Goal: Task Accomplishment & Management: Use online tool/utility

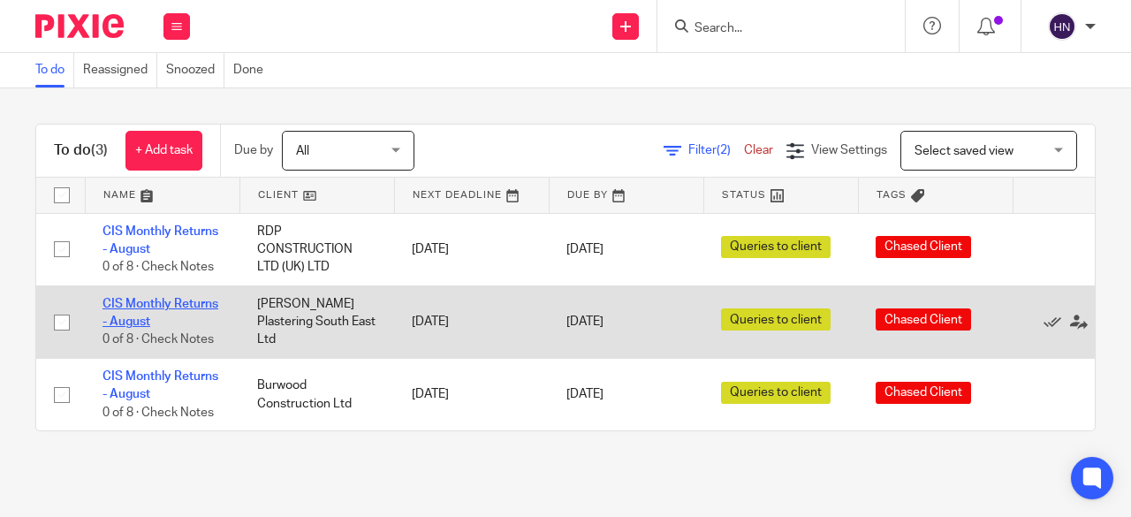
click at [177, 306] on link "CIS Monthly Returns - August" at bounding box center [160, 313] width 116 height 30
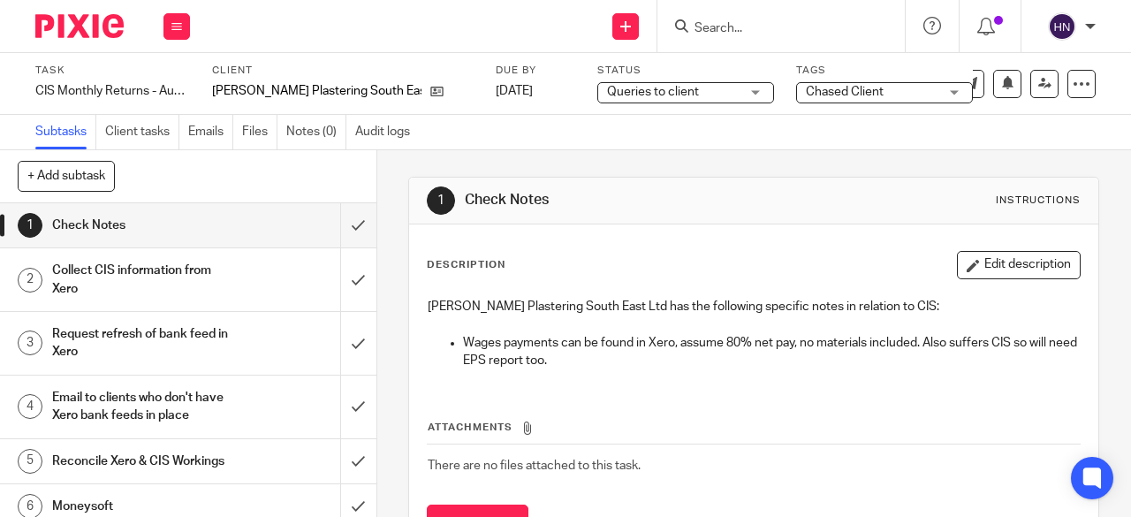
scroll to position [136, 0]
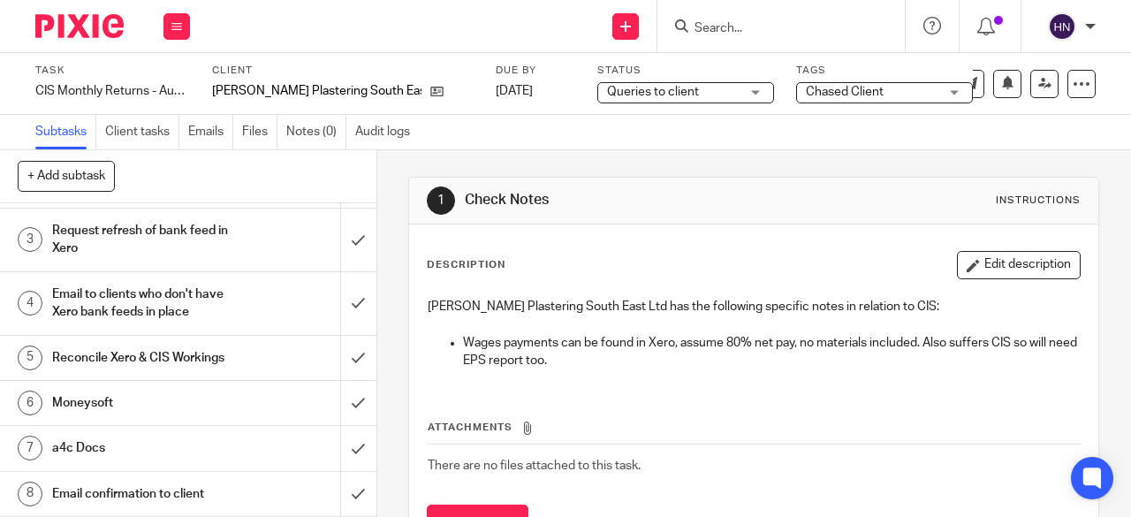
click at [139, 482] on h1 "Email confirmation to client" at bounding box center [142, 494] width 180 height 27
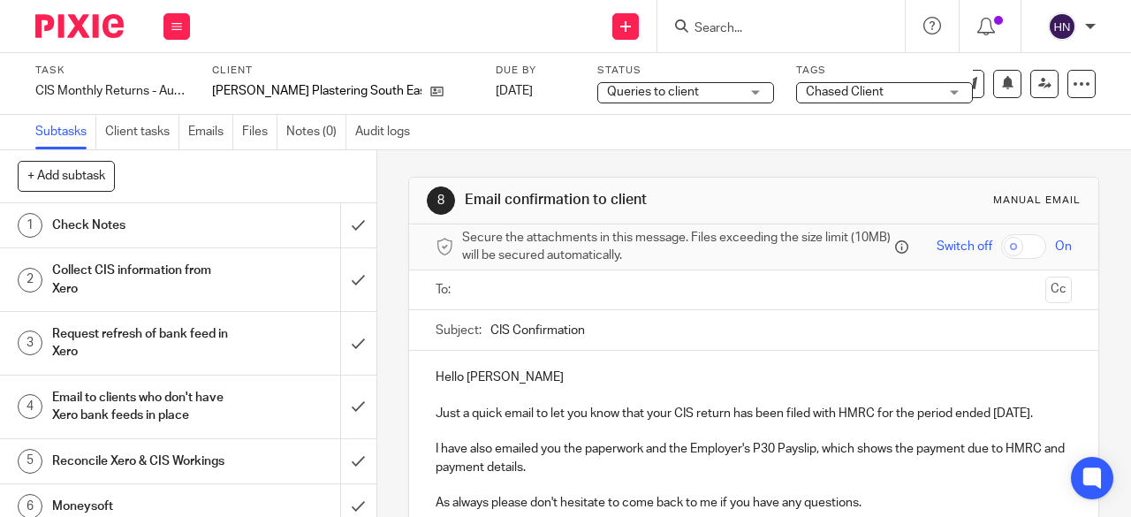
click at [525, 379] on p "Hello Luke" at bounding box center [754, 377] width 636 height 18
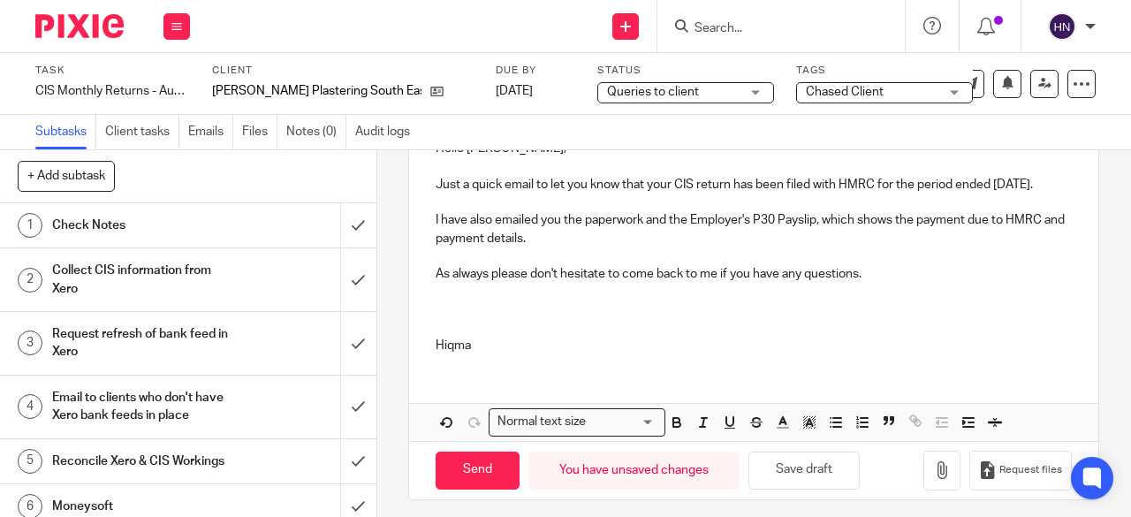
scroll to position [230, 0]
click at [436, 336] on p at bounding box center [754, 327] width 636 height 18
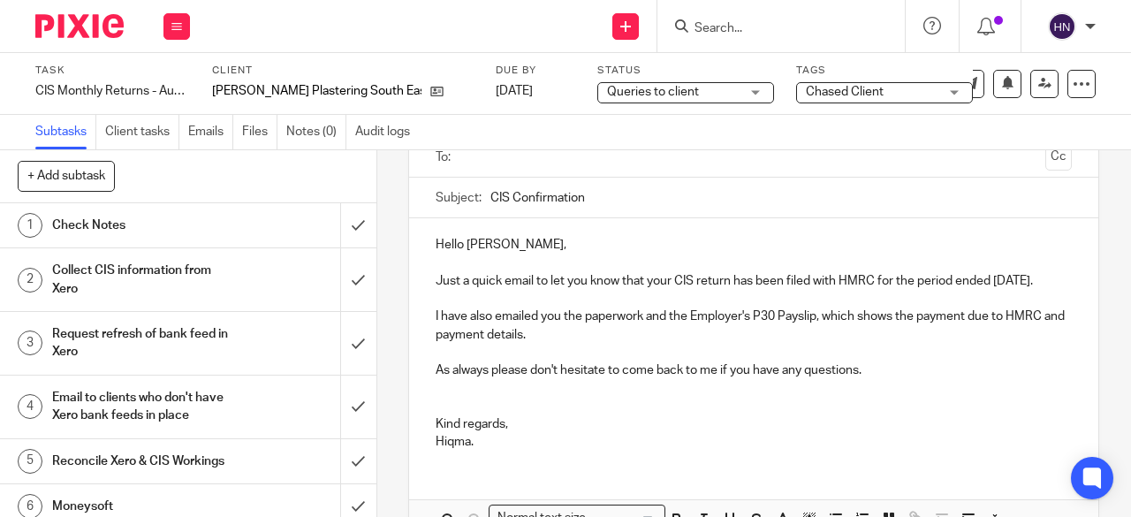
click at [468, 168] on input "text" at bounding box center [753, 158] width 570 height 20
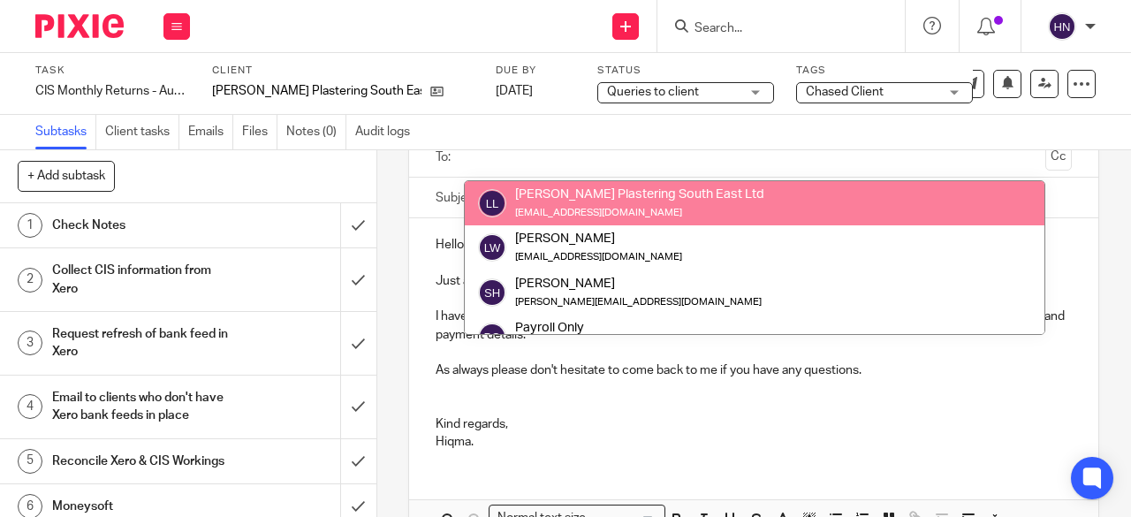
scroll to position [134, 0]
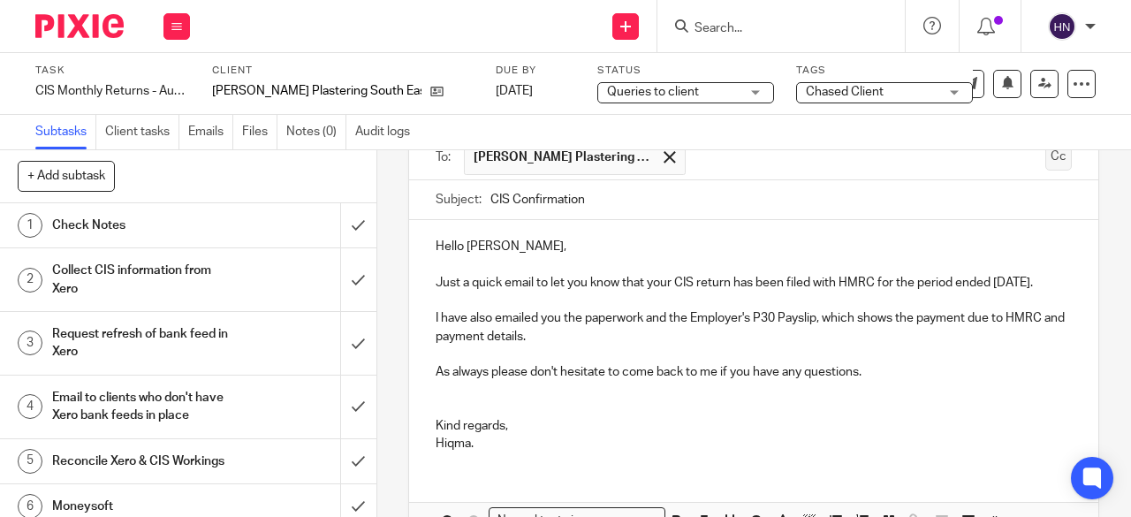
click at [1045, 163] on button "Cc" at bounding box center [1058, 157] width 27 height 27
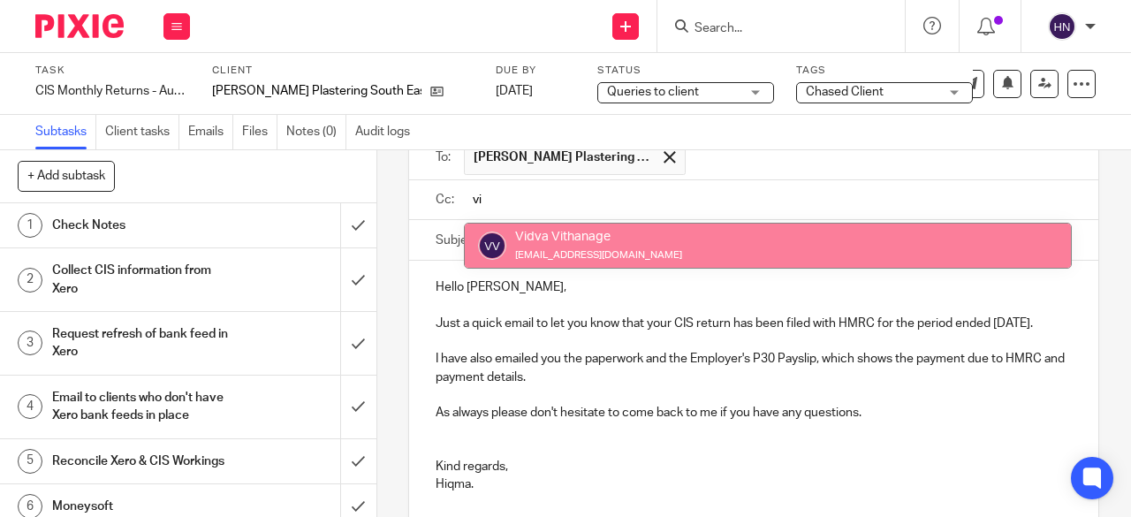
type input "vi"
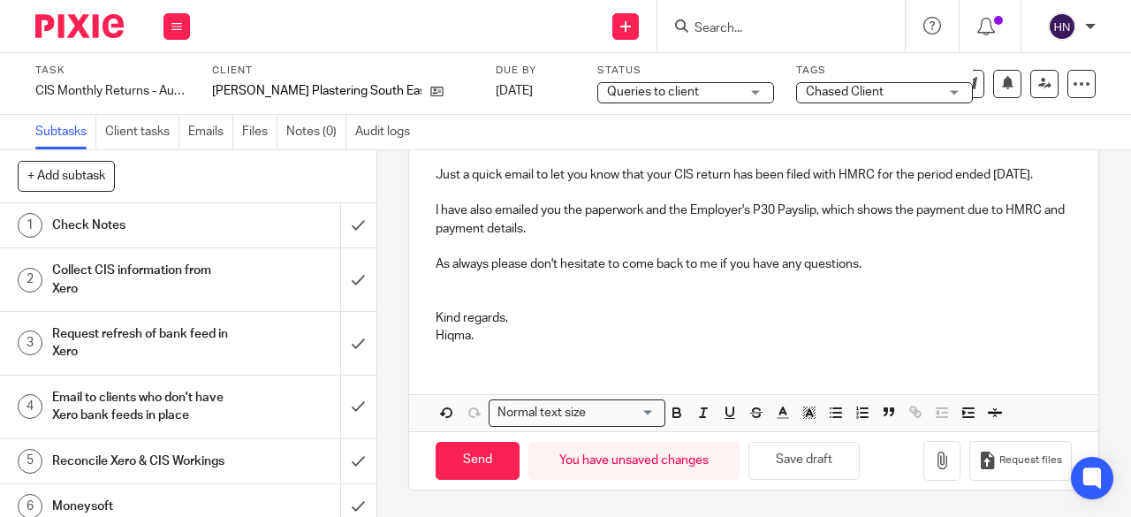
scroll to position [306, 0]
click at [470, 469] on input "Send" at bounding box center [478, 461] width 84 height 38
type input "Sent"
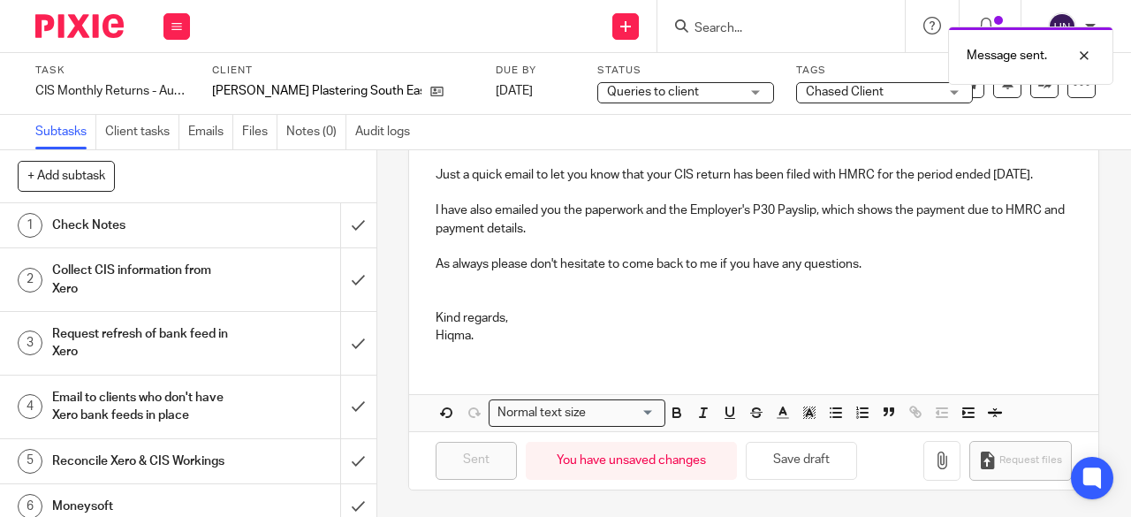
click at [924, 88] on icon at bounding box center [933, 84] width 18 height 18
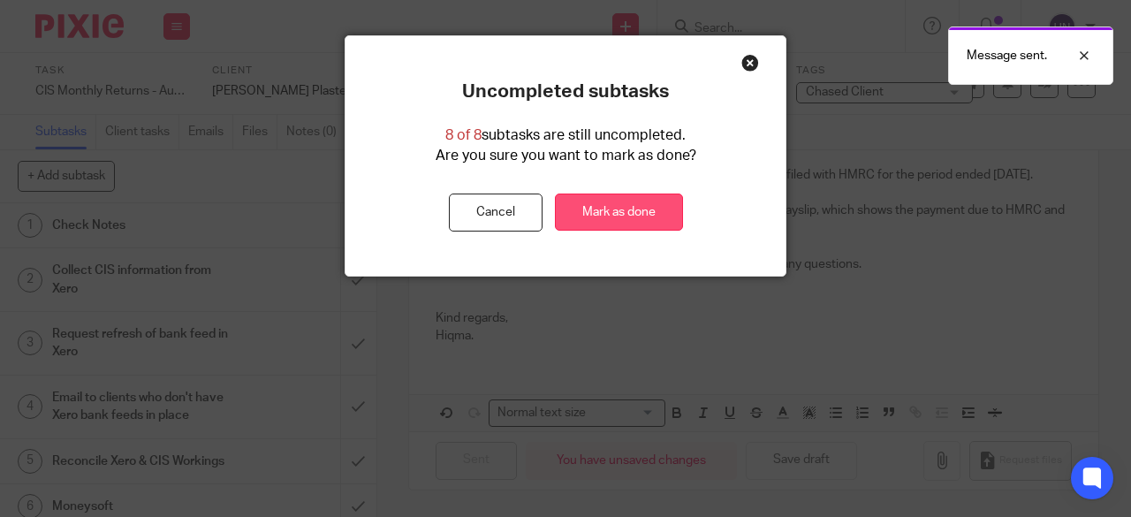
click at [650, 207] on link "Mark as done" at bounding box center [619, 213] width 128 height 38
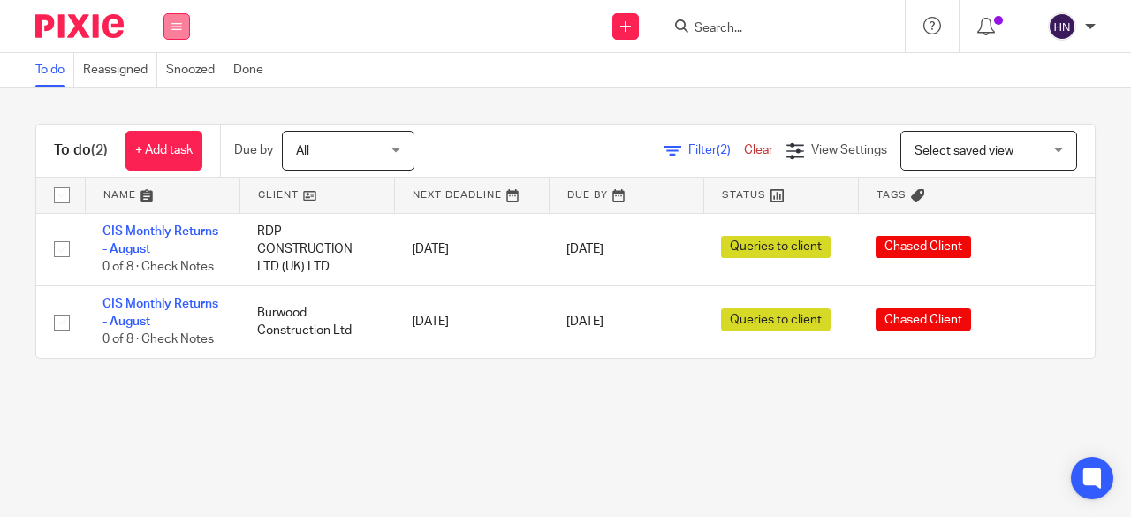
click at [182, 27] on button at bounding box center [176, 26] width 27 height 27
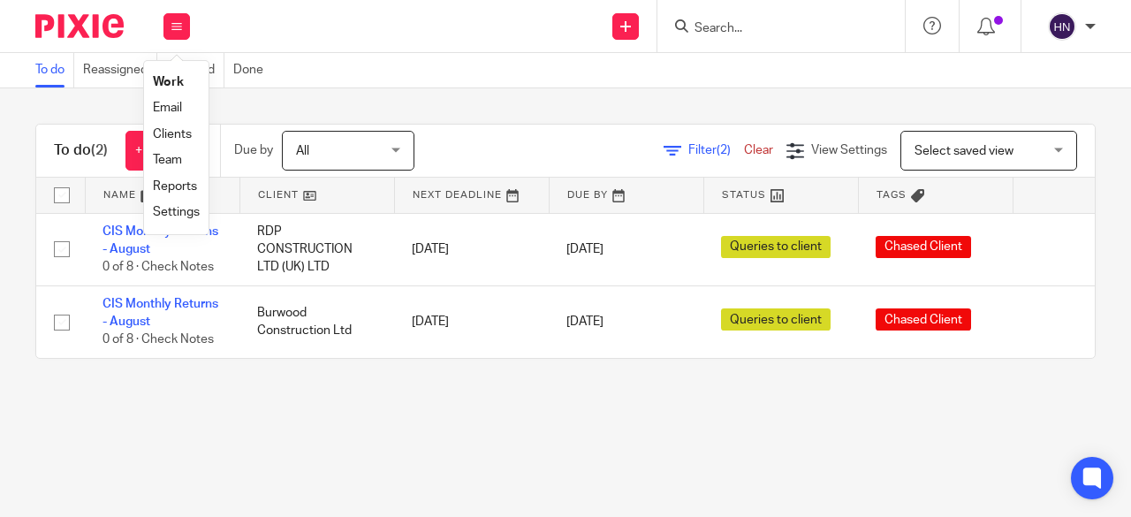
click at [168, 82] on link "Work" at bounding box center [168, 82] width 31 height 12
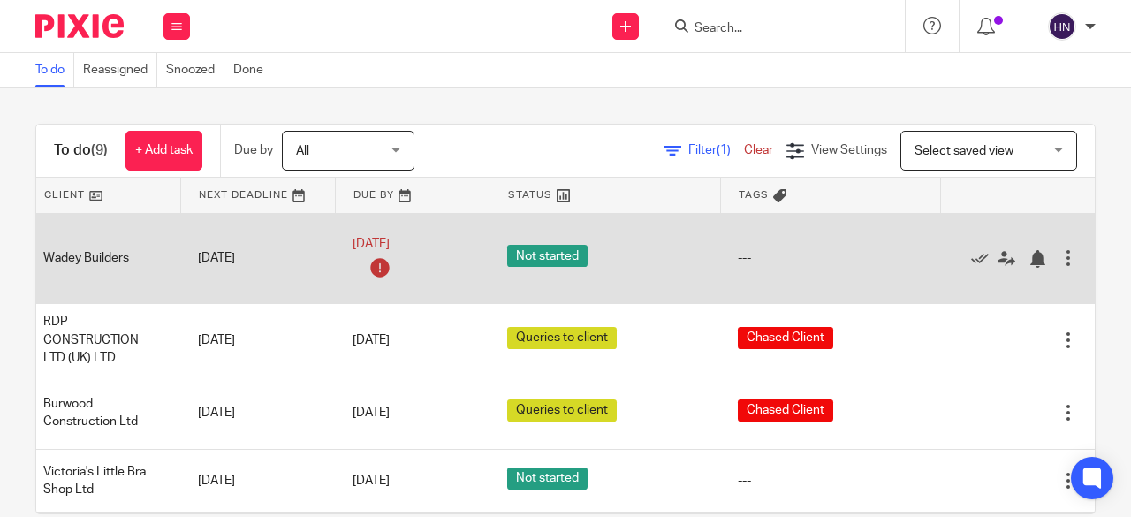
scroll to position [0, 251]
click at [971, 256] on icon at bounding box center [980, 259] width 18 height 18
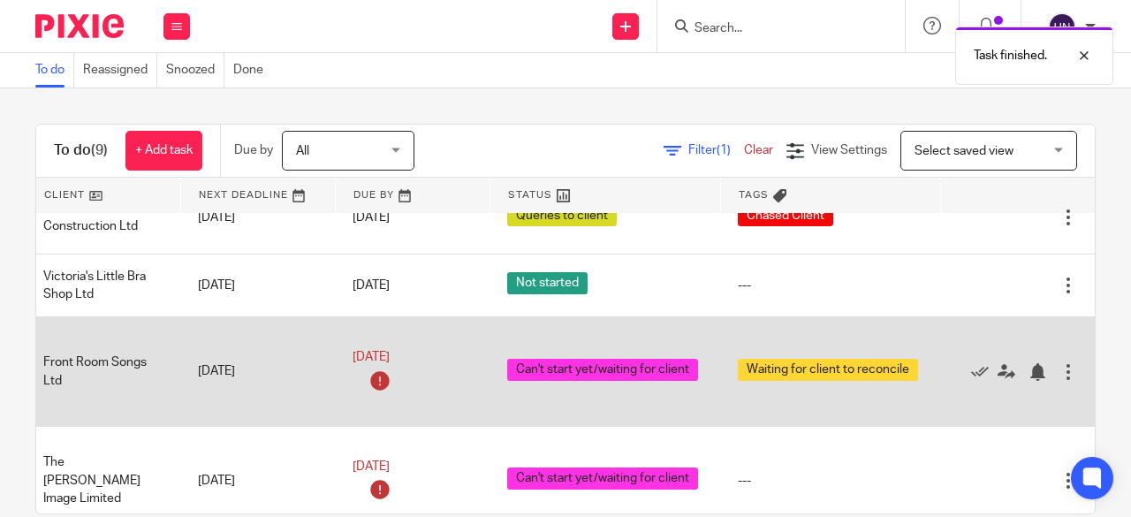
scroll to position [119, 253]
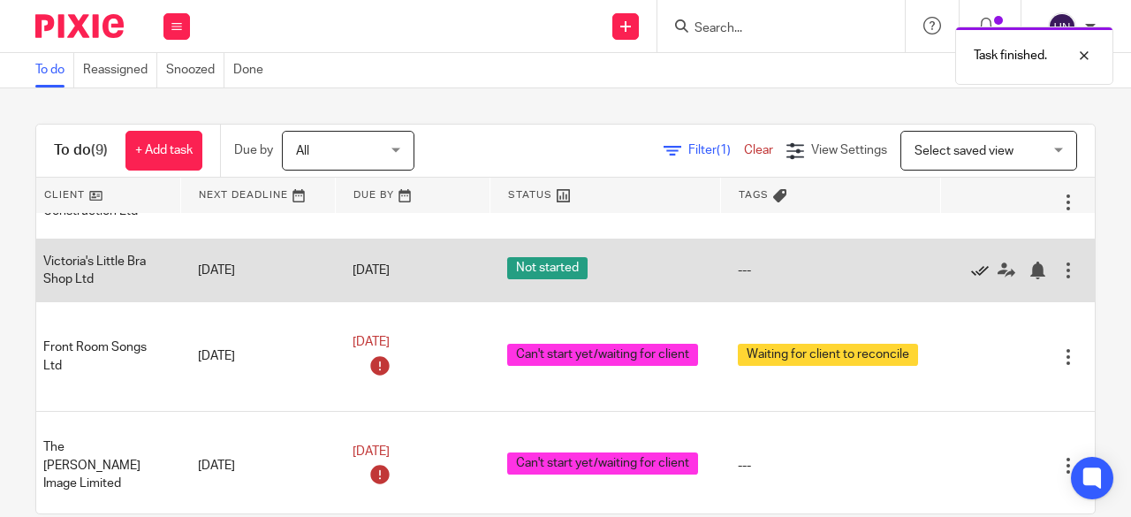
click at [971, 271] on icon at bounding box center [980, 271] width 18 height 18
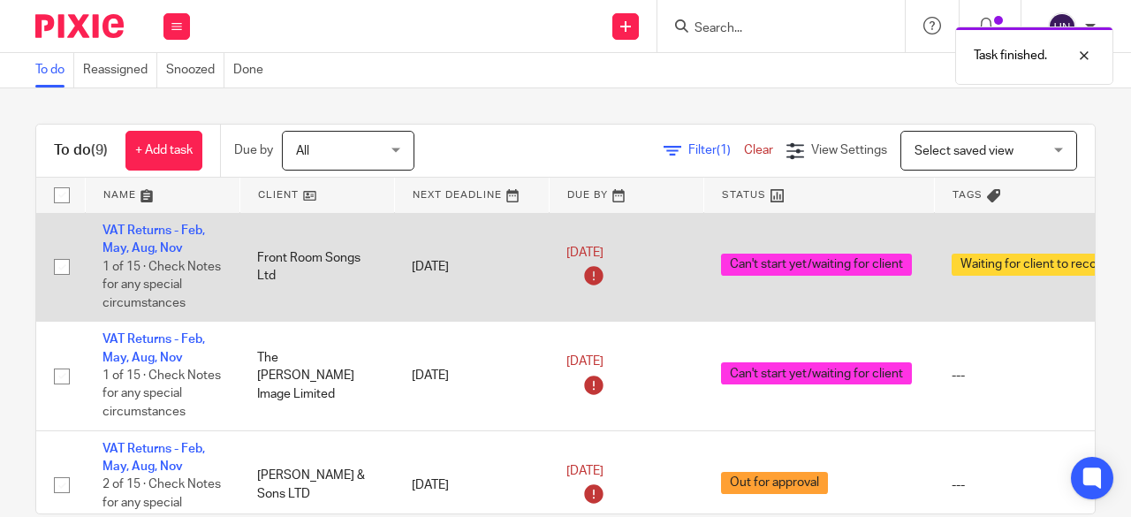
scroll to position [148, 0]
